Goal: Obtain resource: Download file/media

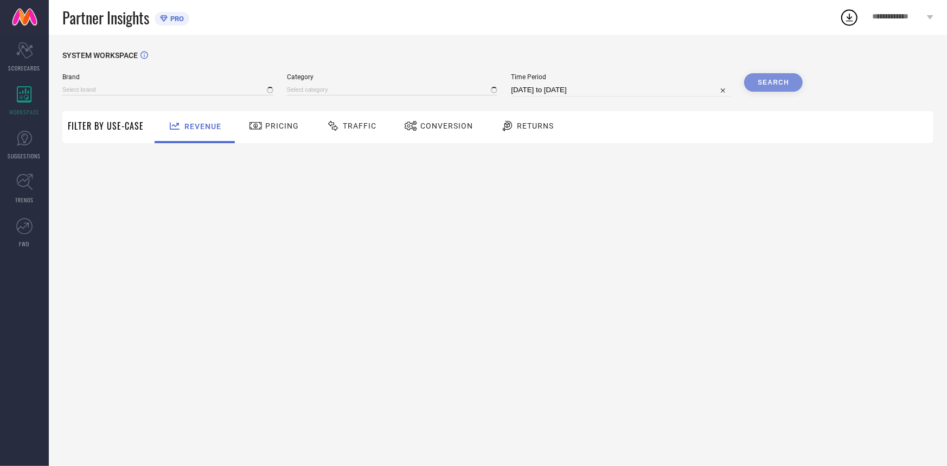
type input "A PLUS BY AHALYAA"
type input "All"
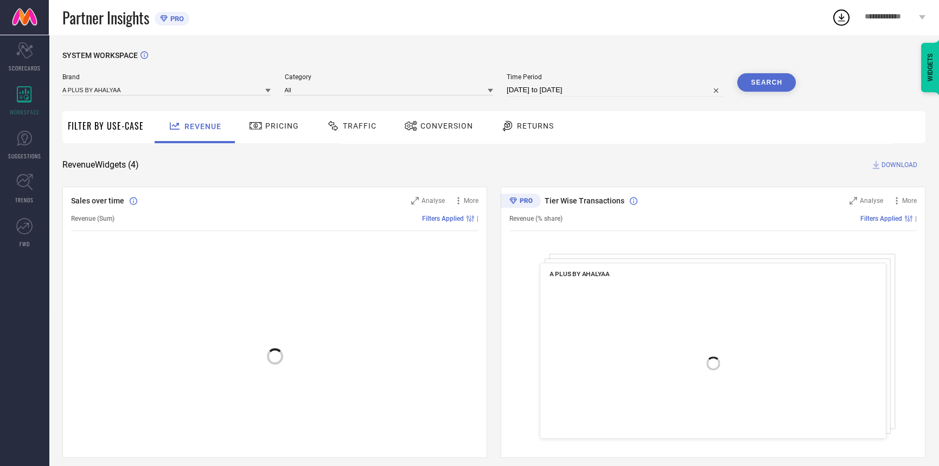
click at [420, 129] on span "Conversion" at bounding box center [446, 126] width 53 height 9
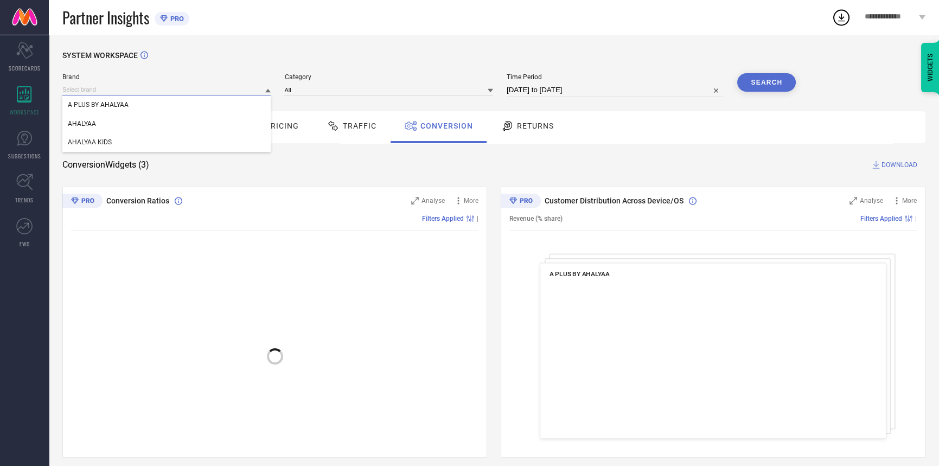
click at [158, 93] on input at bounding box center [166, 89] width 208 height 11
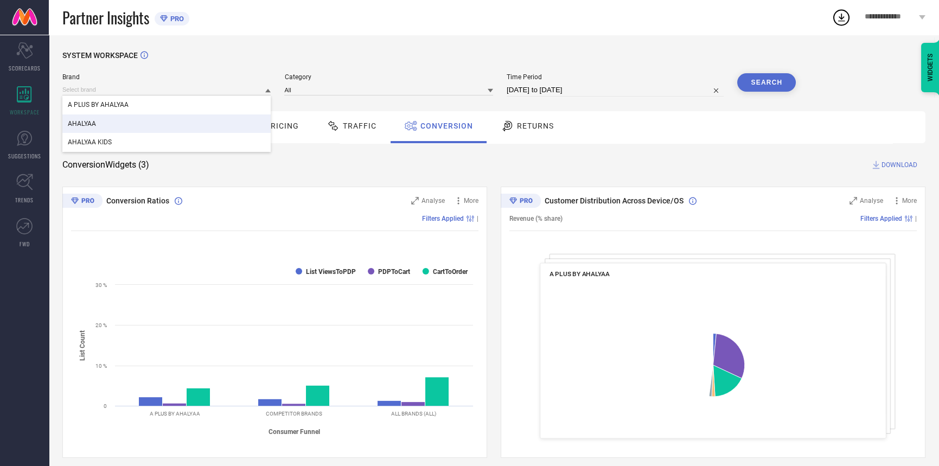
click at [132, 116] on div "AHALYAA" at bounding box center [166, 123] width 208 height 18
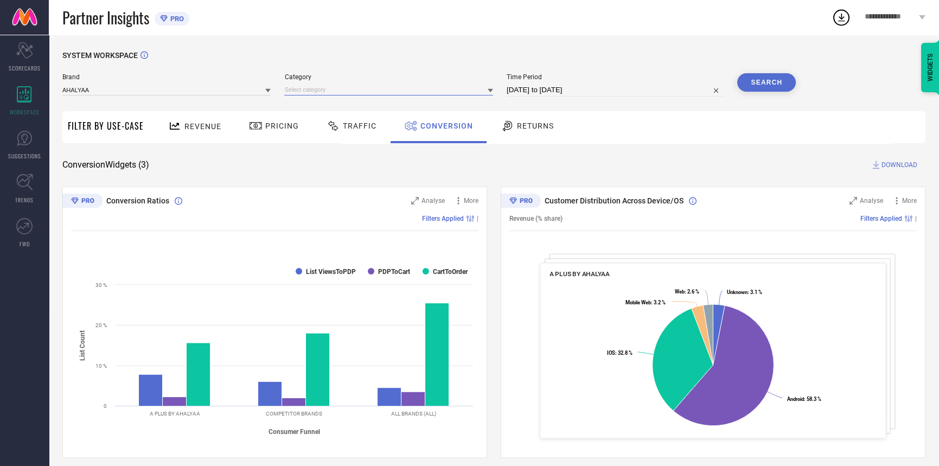
click at [375, 91] on input at bounding box center [388, 89] width 208 height 11
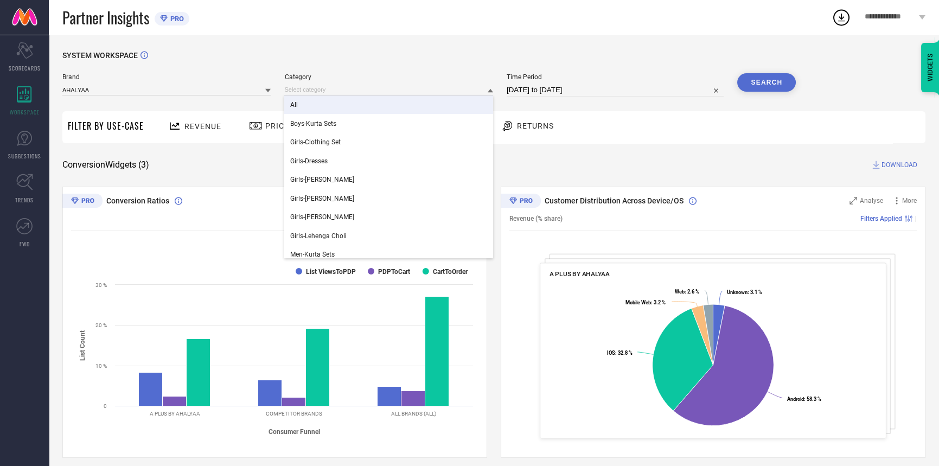
click at [362, 105] on div "All" at bounding box center [388, 104] width 208 height 18
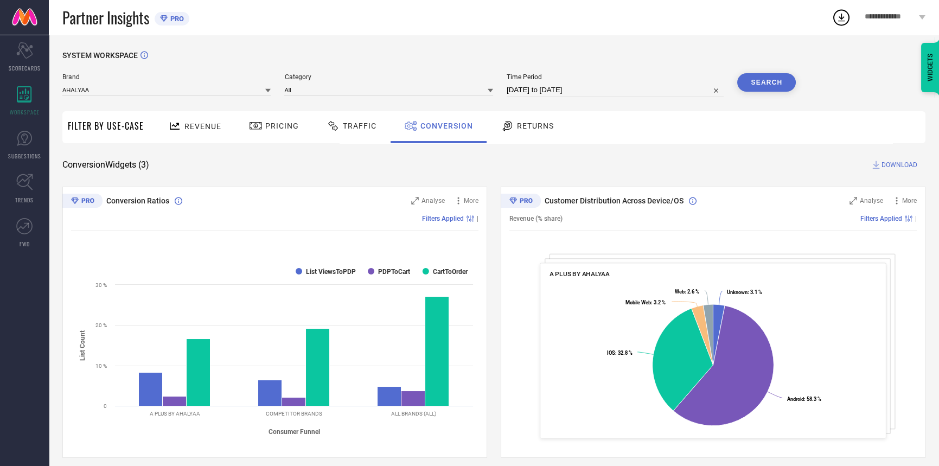
click at [630, 93] on input "[DATE] to [DATE]" at bounding box center [615, 90] width 217 height 13
select select "7"
select select "2025"
select select "8"
select select "2025"
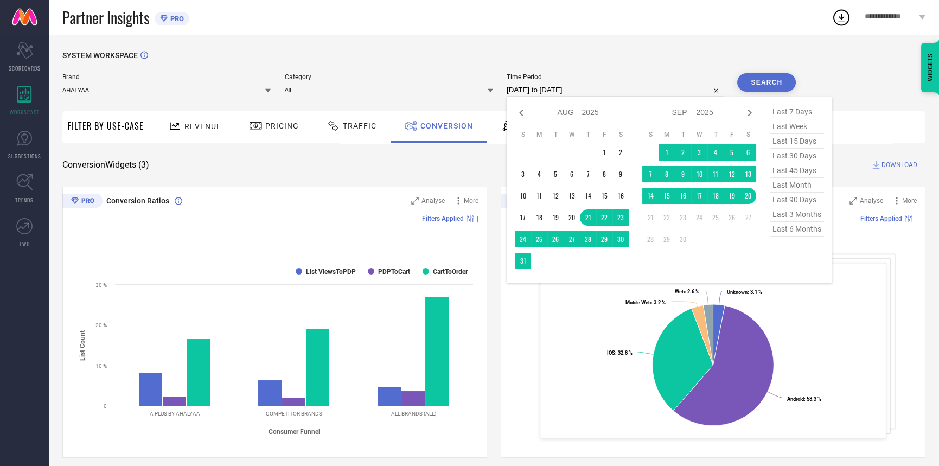
click at [781, 163] on span "last 30 days" at bounding box center [797, 156] width 54 height 15
type input "[DATE] to [DATE]"
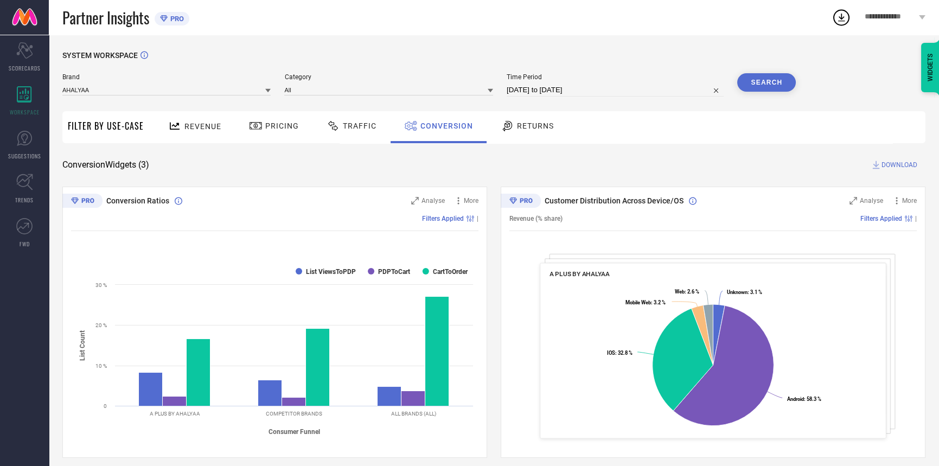
click at [759, 78] on button "Search" at bounding box center [766, 82] width 59 height 18
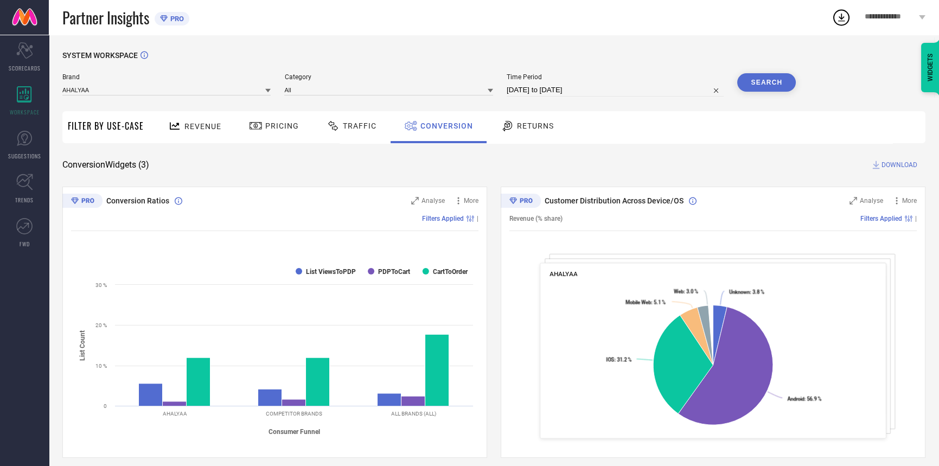
click at [895, 160] on span "DOWNLOAD" at bounding box center [900, 164] width 36 height 11
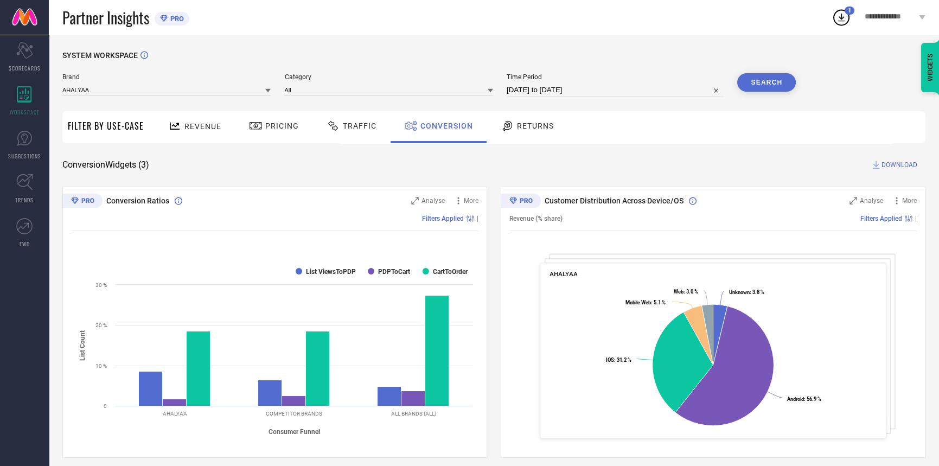
click at [891, 165] on span "DOWNLOAD" at bounding box center [900, 164] width 36 height 11
click at [103, 94] on input at bounding box center [166, 89] width 208 height 11
click at [123, 131] on div "A PLUS BY AHALYAA" at bounding box center [166, 123] width 208 height 18
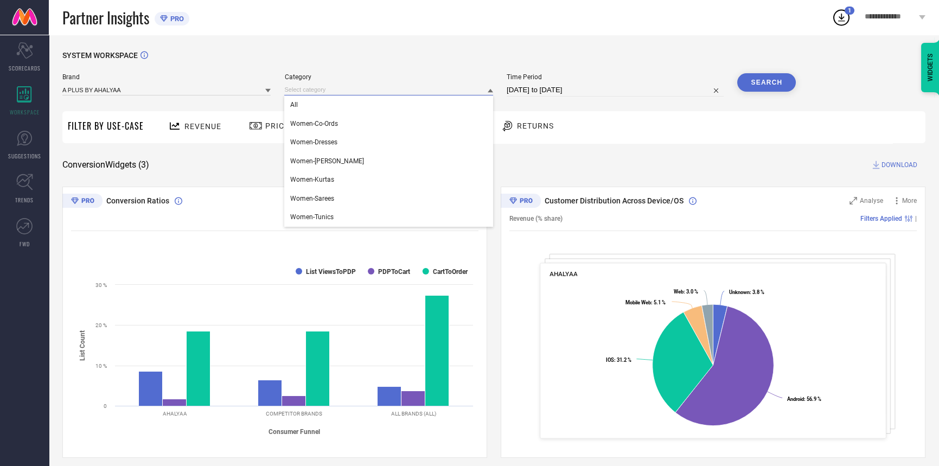
click at [369, 85] on input at bounding box center [388, 89] width 208 height 11
click at [362, 95] on input at bounding box center [388, 89] width 208 height 11
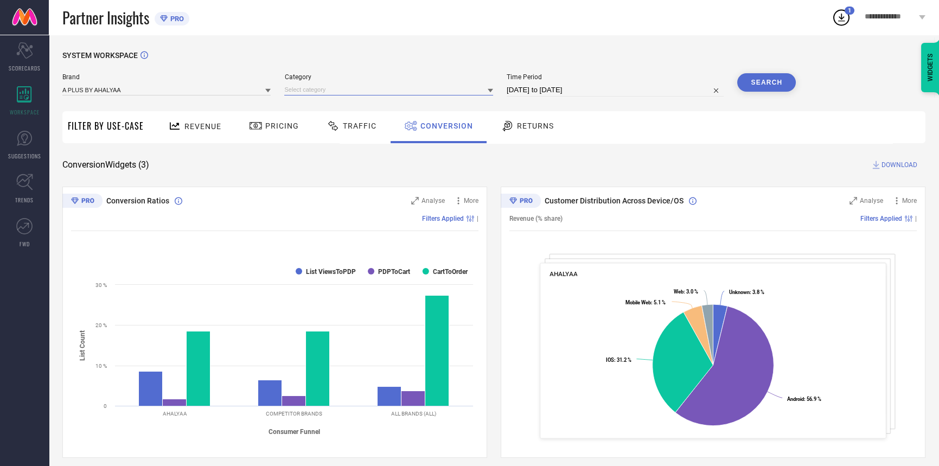
click at [356, 85] on input at bounding box center [388, 89] width 208 height 11
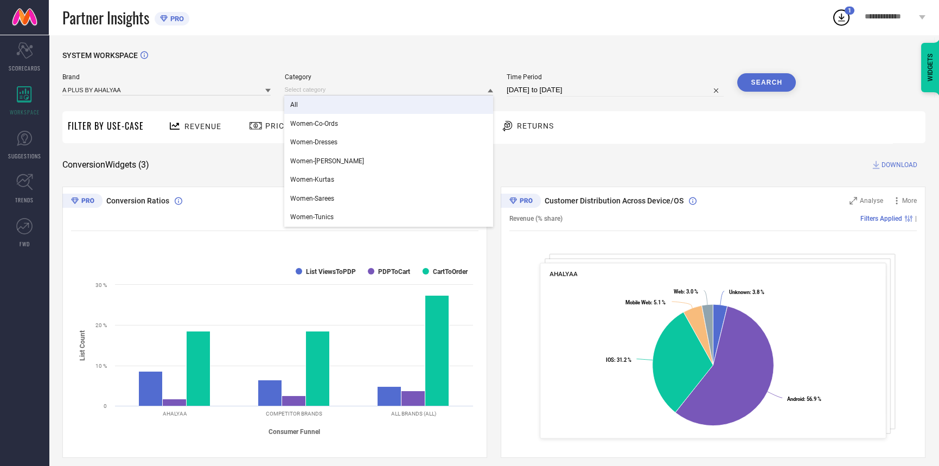
click at [343, 105] on div "All" at bounding box center [388, 104] width 208 height 18
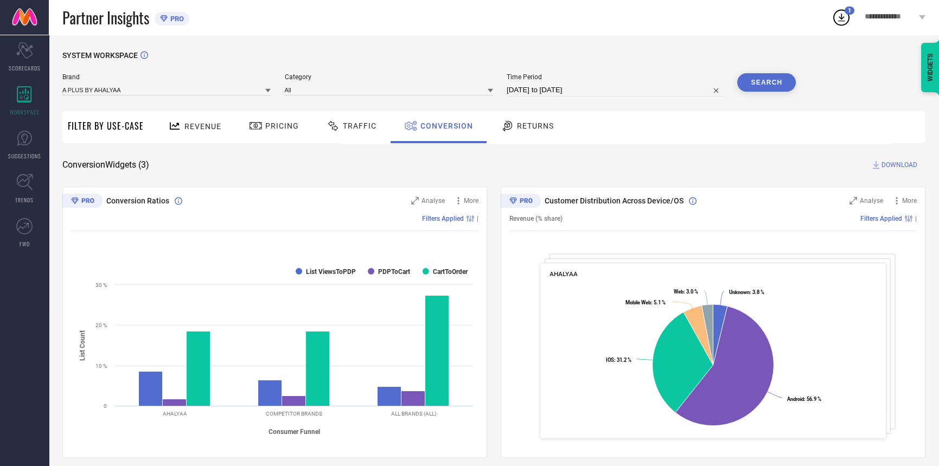
click at [665, 89] on input "[DATE] to [DATE]" at bounding box center [615, 90] width 217 height 13
select select "7"
select select "2025"
select select "8"
select select "2025"
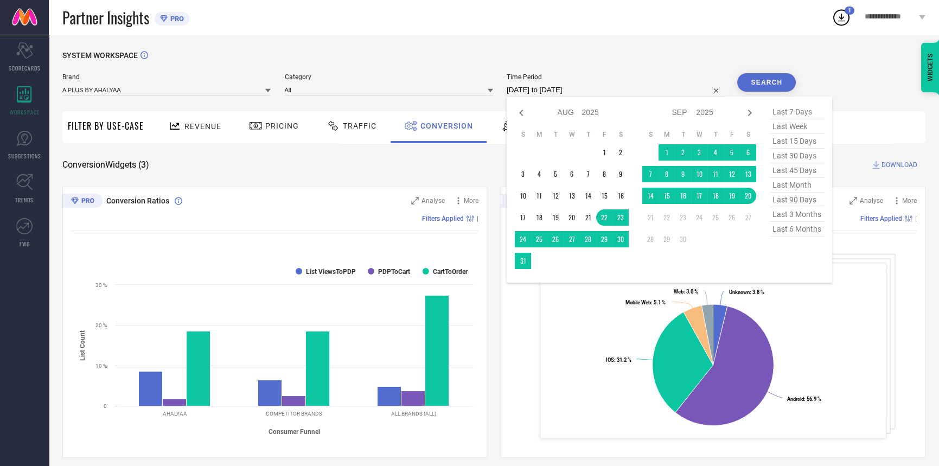
click at [789, 159] on span "last 30 days" at bounding box center [797, 156] width 54 height 15
type input "[DATE] to [DATE]"
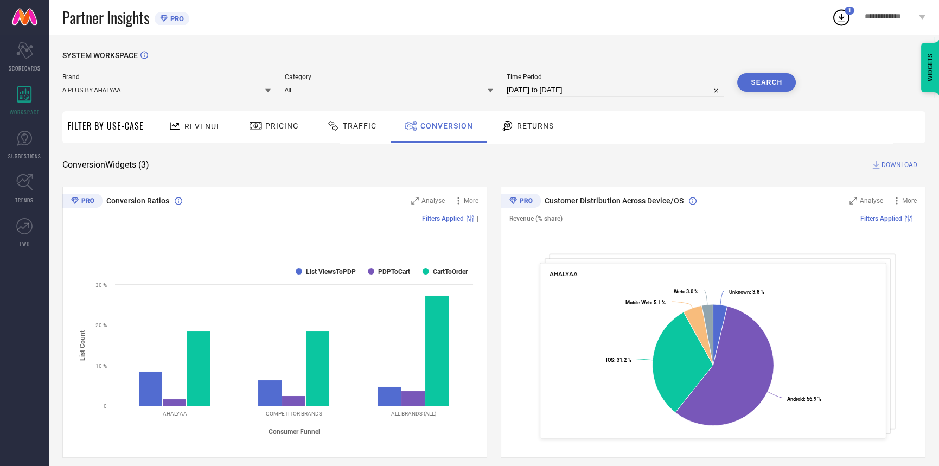
click at [774, 85] on button "Search" at bounding box center [766, 82] width 59 height 18
click at [897, 164] on span "DOWNLOAD" at bounding box center [900, 164] width 36 height 11
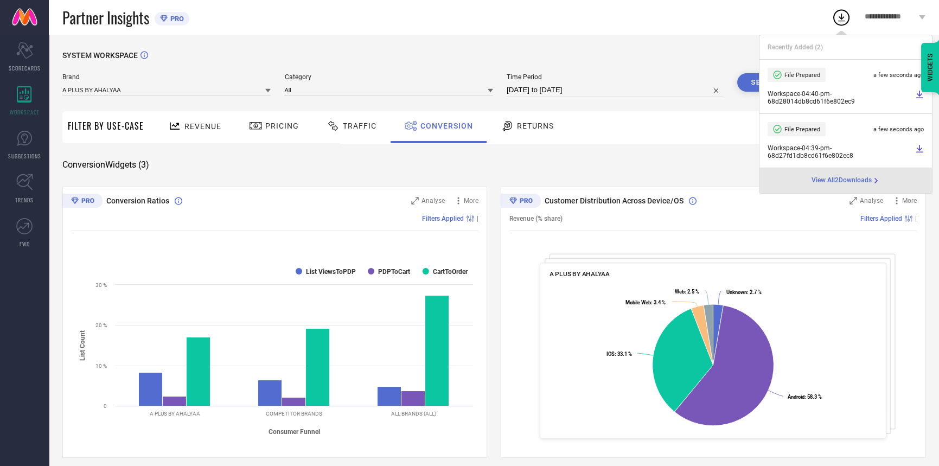
drag, startPoint x: 444, startPoint y: 43, endPoint x: 280, endPoint y: 123, distance: 182.0
click at [443, 43] on div "SYSTEM WORKSPACE Brand A PLUS BY AHALYAA Category All Time Period [DATE] to [DA…" at bounding box center [494, 397] width 890 height 724
